Goal: Task Accomplishment & Management: Use online tool/utility

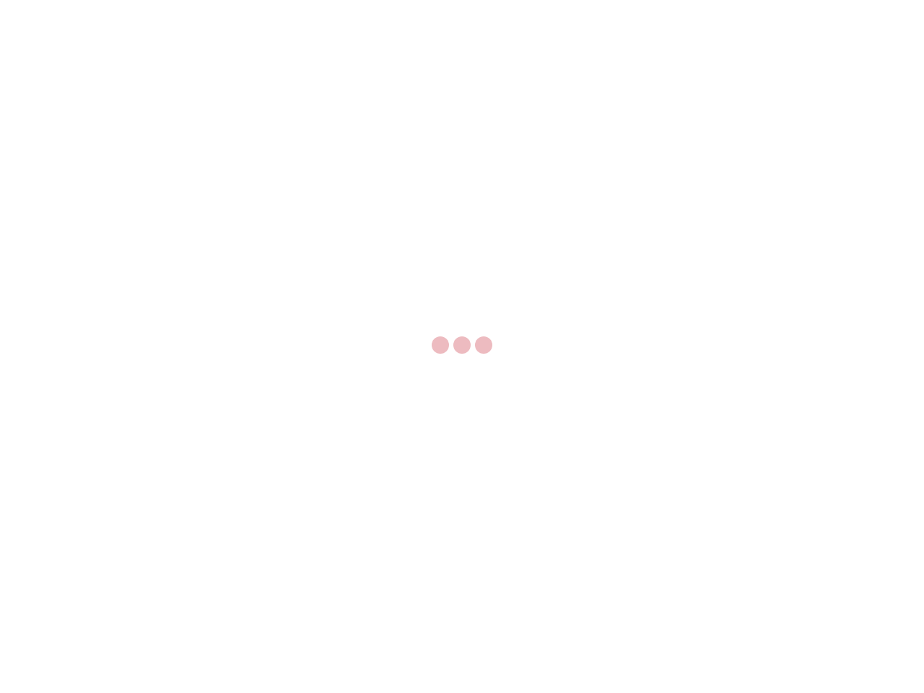
select select "US"
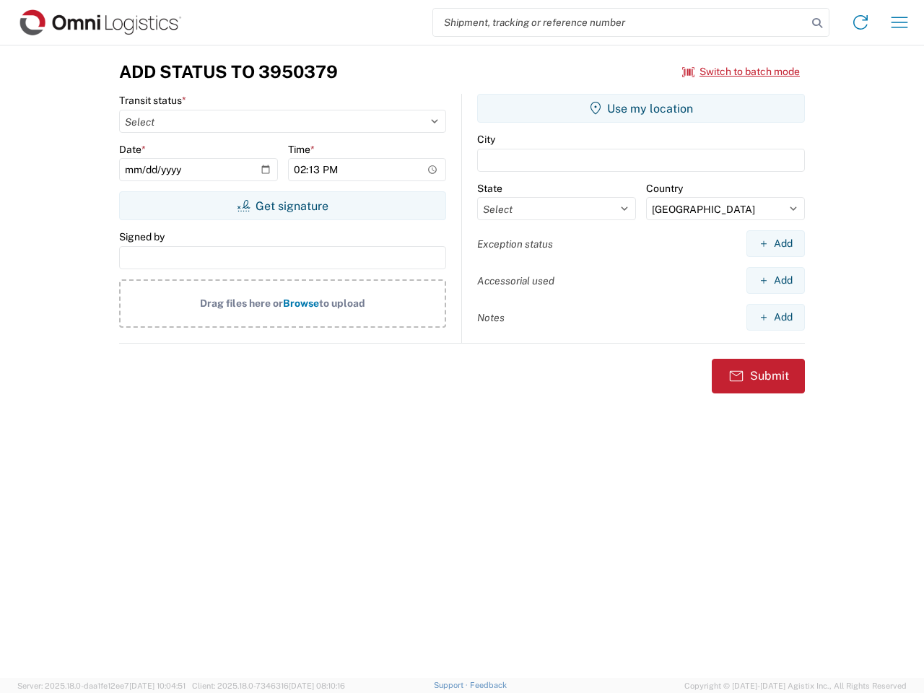
click at [620, 22] on input "search" at bounding box center [620, 22] width 374 height 27
click at [817, 23] on icon at bounding box center [817, 23] width 20 height 20
click at [861, 22] on icon at bounding box center [860, 22] width 23 height 23
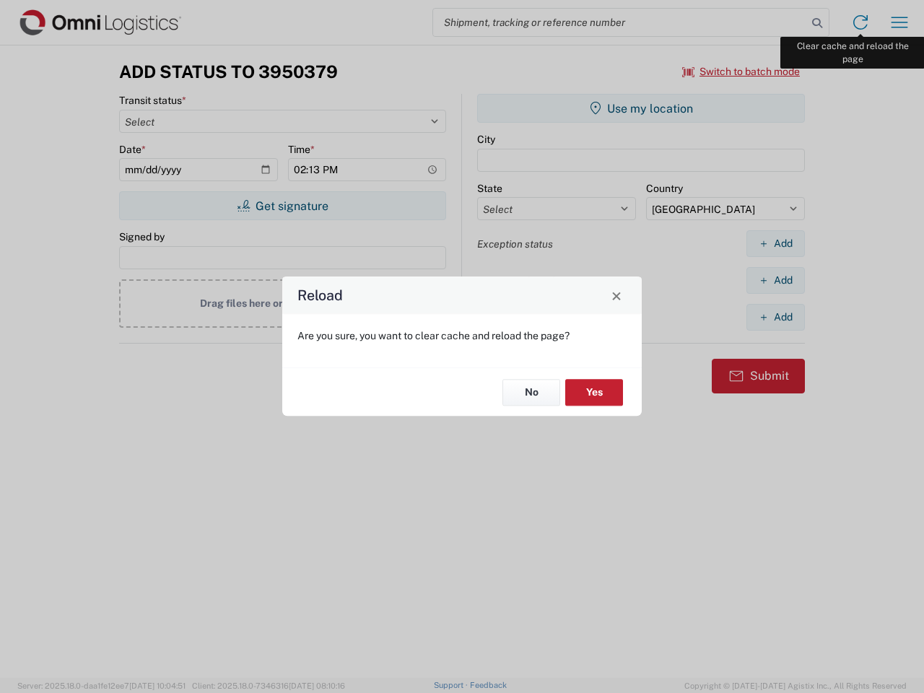
click at [900, 22] on div "Reload Are you sure, you want to clear cache and reload the page? No Yes" at bounding box center [462, 346] width 924 height 693
click at [741, 71] on div "Reload Are you sure, you want to clear cache and reload the page? No Yes" at bounding box center [462, 346] width 924 height 693
click at [282, 206] on div "Reload Are you sure, you want to clear cache and reload the page? No Yes" at bounding box center [462, 346] width 924 height 693
click at [641, 108] on div "Reload Are you sure, you want to clear cache and reload the page? No Yes" at bounding box center [462, 346] width 924 height 693
click at [775, 243] on div "Reload Are you sure, you want to clear cache and reload the page? No Yes" at bounding box center [462, 346] width 924 height 693
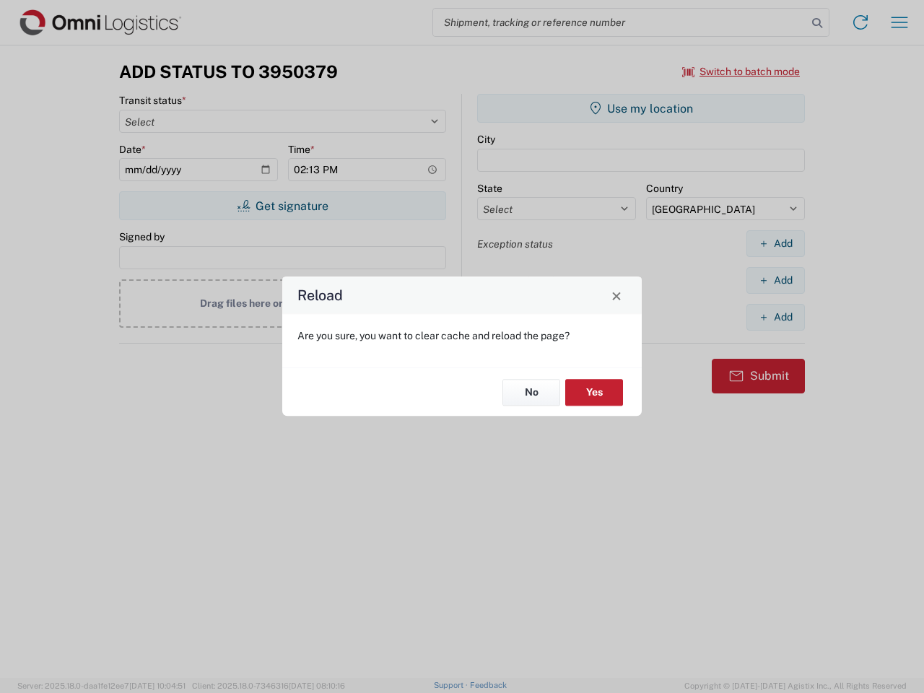
click at [775, 280] on div "Reload Are you sure, you want to clear cache and reload the page? No Yes" at bounding box center [462, 346] width 924 height 693
click at [775, 317] on div "Reload Are you sure, you want to clear cache and reload the page? No Yes" at bounding box center [462, 346] width 924 height 693
